Goal: Task Accomplishment & Management: Complete application form

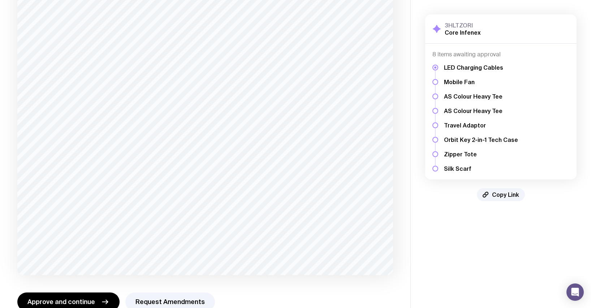
scroll to position [323, 0]
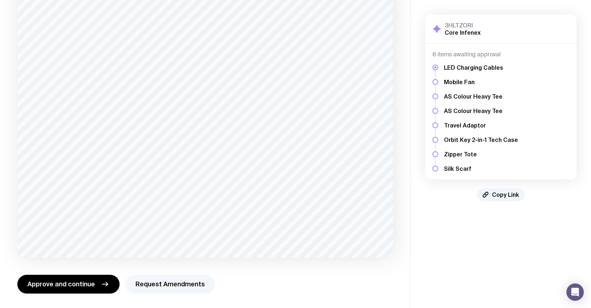
click at [177, 286] on button "Request Amendments" at bounding box center [170, 284] width 90 height 19
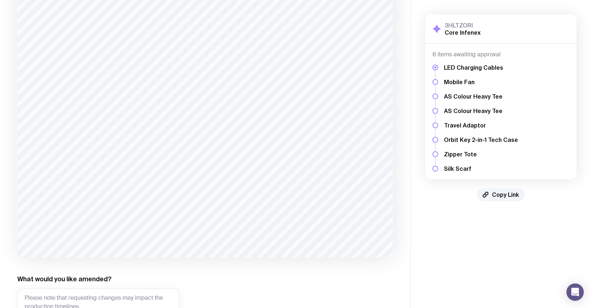
scroll to position [393, 0]
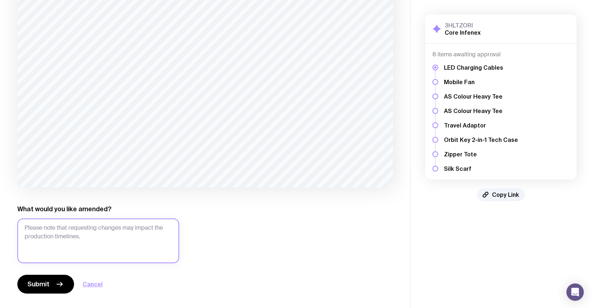
click at [59, 222] on textarea "What would you like amended?" at bounding box center [98, 240] width 162 height 45
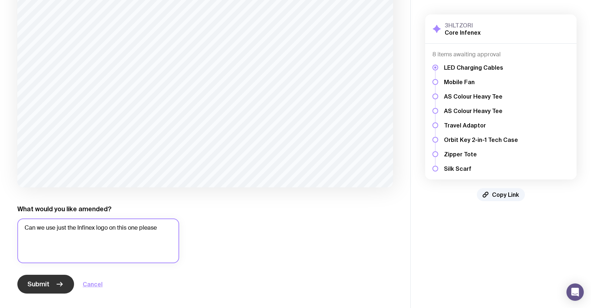
type textarea "Can we use just the Infinex logo on this one please"
click at [40, 282] on span "Submit" at bounding box center [38, 284] width 22 height 9
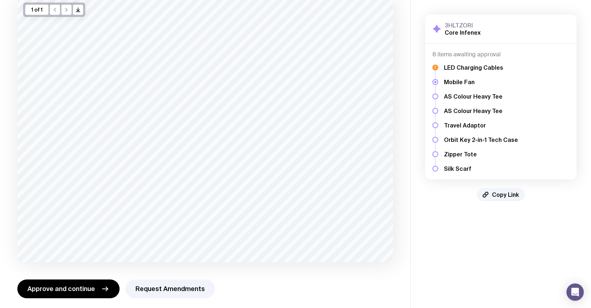
scroll to position [58, 0]
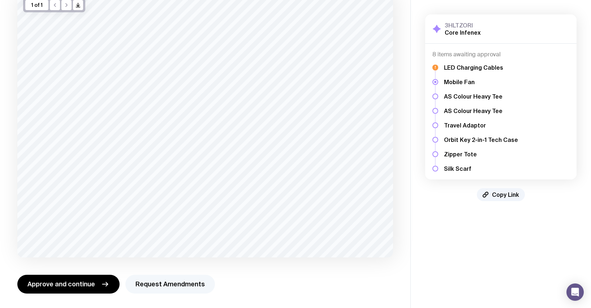
click at [157, 286] on button "Request Amendments" at bounding box center [170, 284] width 90 height 19
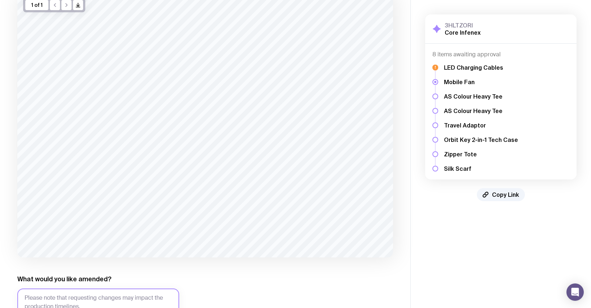
click at [138, 302] on textarea "What would you like amended?" at bounding box center [98, 311] width 162 height 45
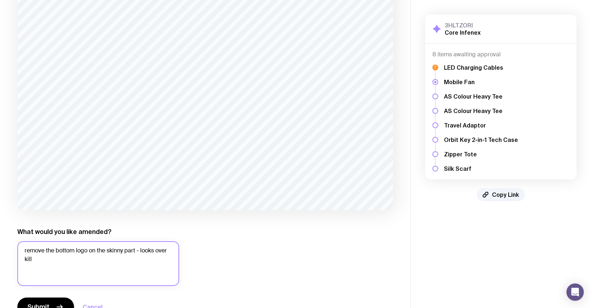
scroll to position [118, 0]
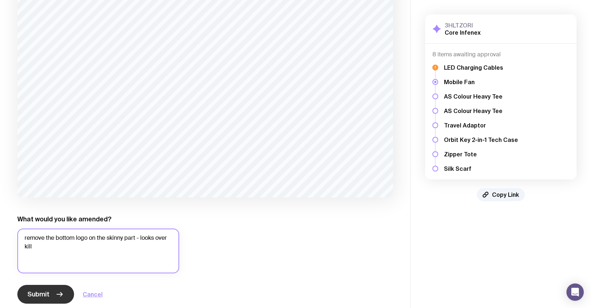
type textarea "remove the bottom logo on the skinny part - looks over kill"
click at [59, 295] on icon "button" at bounding box center [59, 294] width 9 height 9
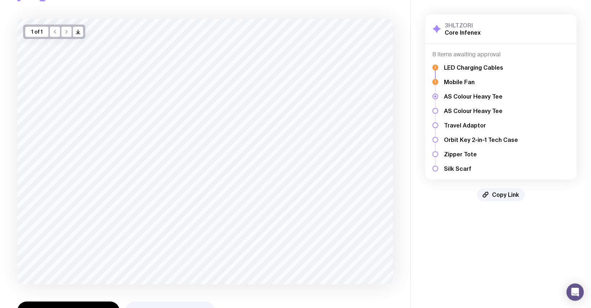
scroll to position [58, 0]
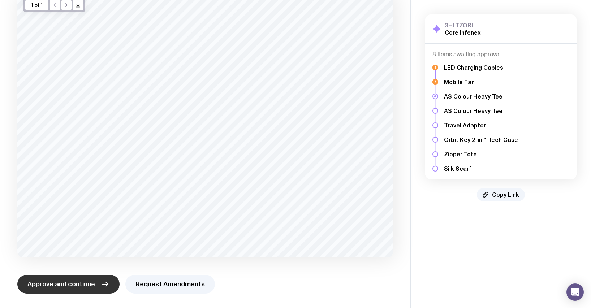
click at [96, 283] on button "Approve and continue" at bounding box center [68, 284] width 102 height 19
click at [61, 287] on span "Approve and continue" at bounding box center [61, 284] width 68 height 9
click at [83, 285] on span "Approve and continue" at bounding box center [61, 284] width 68 height 9
click at [101, 285] on icon "button" at bounding box center [105, 284] width 9 height 9
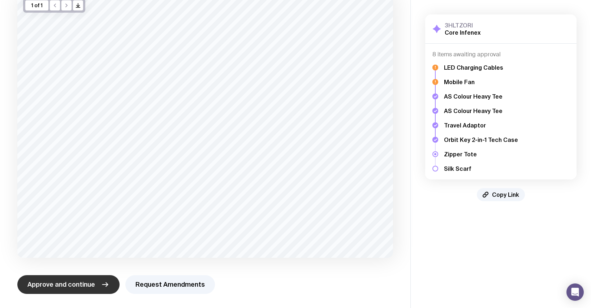
click at [94, 286] on button "Approve and continue" at bounding box center [68, 284] width 102 height 19
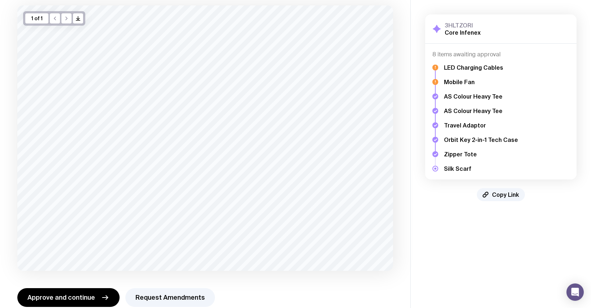
scroll to position [58, 0]
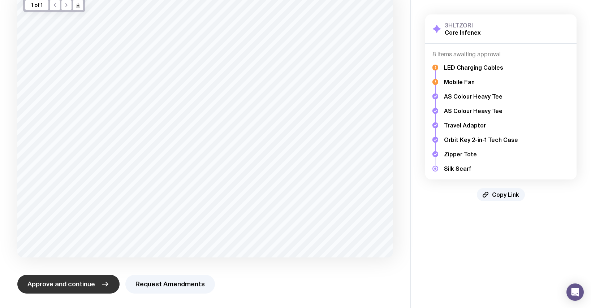
click at [71, 281] on span "Approve and continue" at bounding box center [61, 284] width 68 height 9
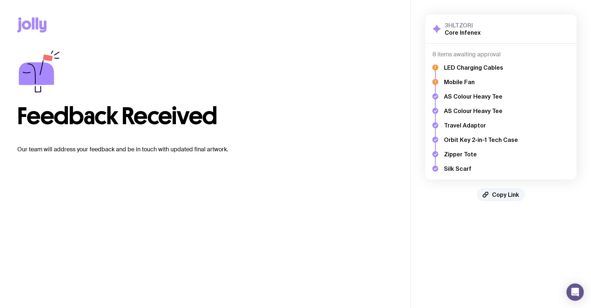
click at [460, 169] on h5 "Silk Scarf" at bounding box center [481, 168] width 74 height 7
click at [452, 166] on h5 "Silk Scarf" at bounding box center [481, 168] width 74 height 7
click at [452, 156] on h5 "Zipper Tote" at bounding box center [481, 154] width 74 height 7
click at [452, 170] on h5 "Silk Scarf" at bounding box center [481, 168] width 74 height 7
